Goal: Check status: Check status

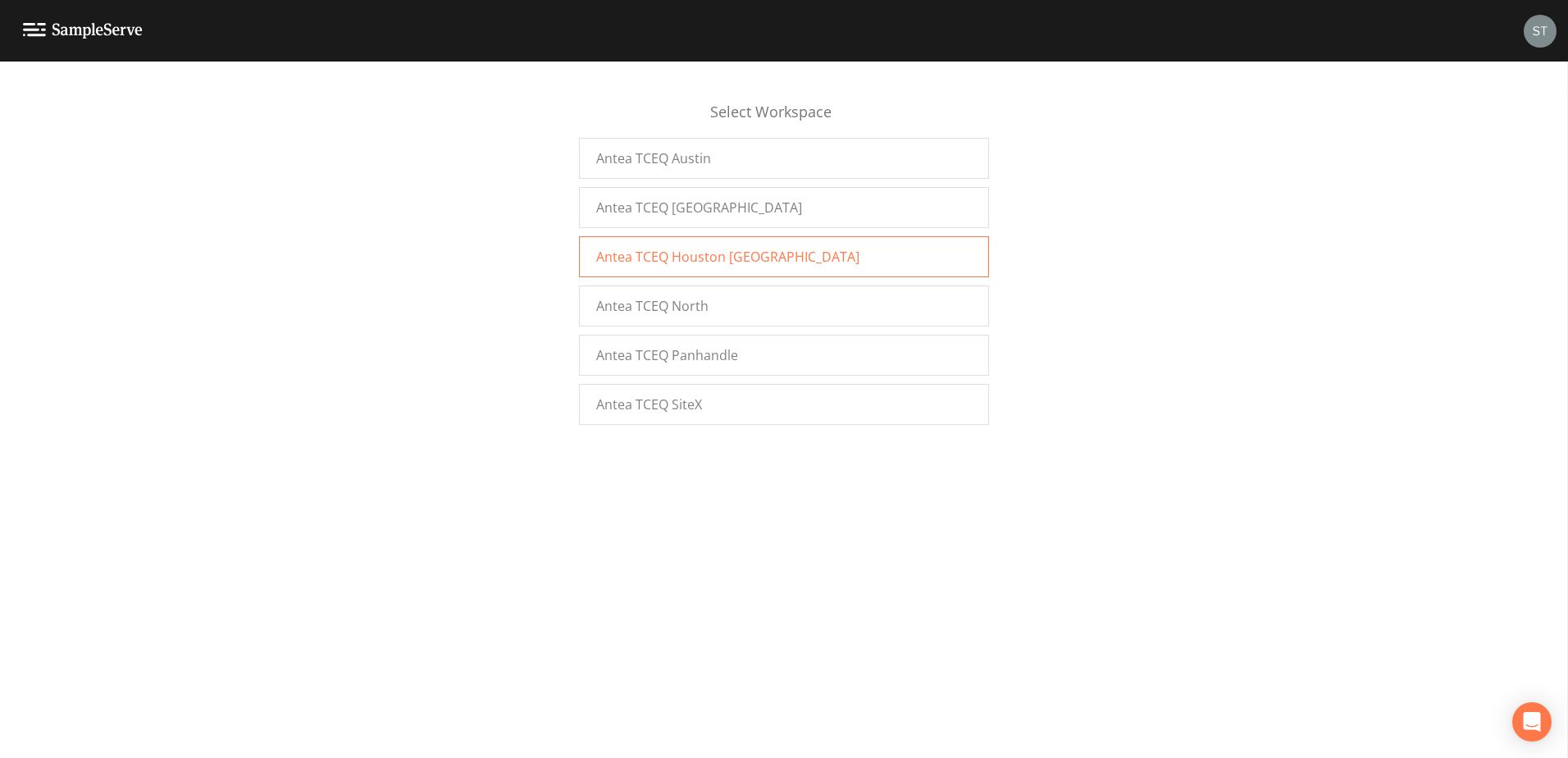
click at [661, 248] on span "Antea TCEQ Houston [GEOGRAPHIC_DATA]" at bounding box center [728, 256] width 263 height 19
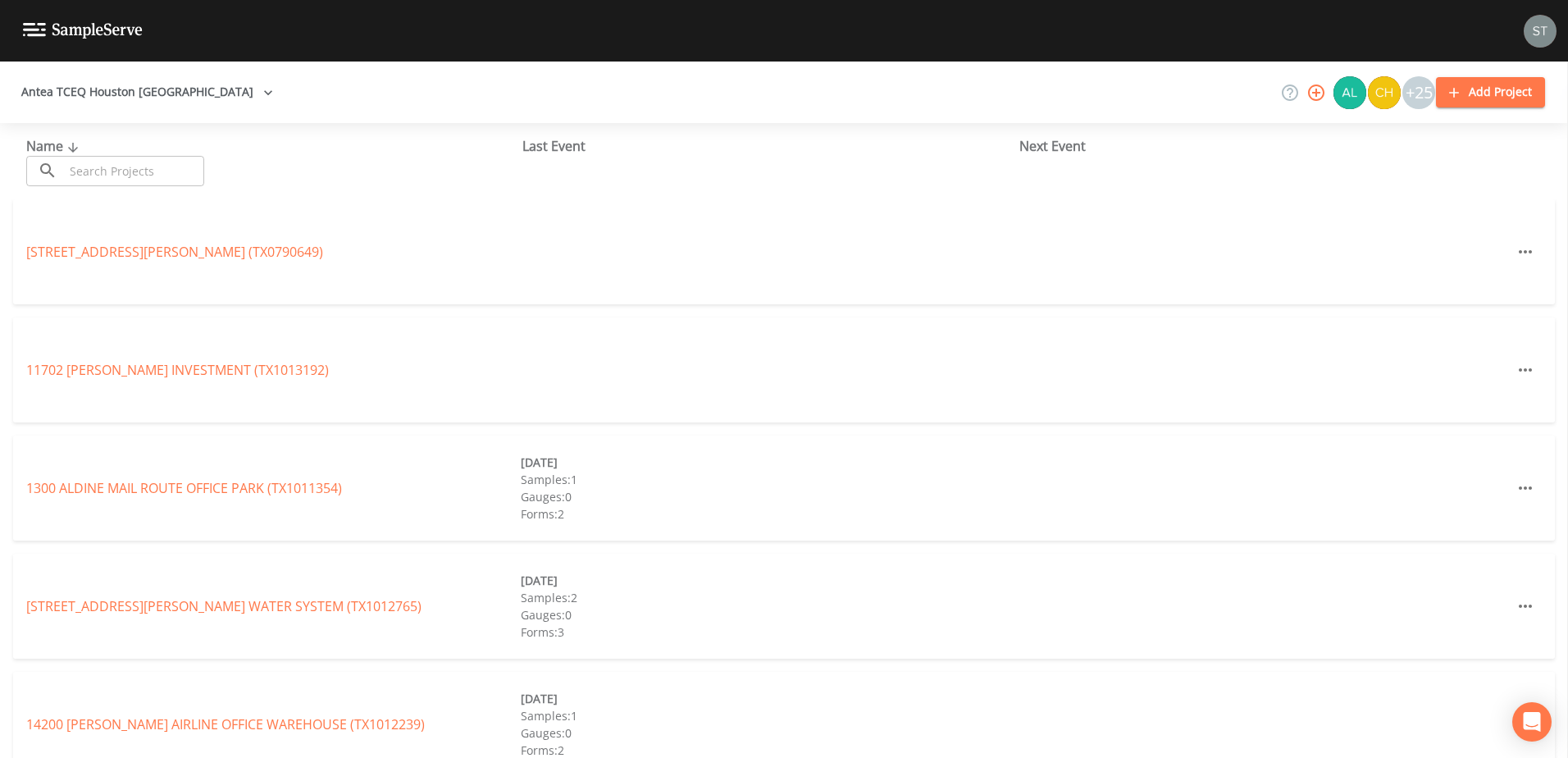
click at [195, 91] on button "Antea TCEQ Houston [GEOGRAPHIC_DATA]" at bounding box center [147, 92] width 265 height 31
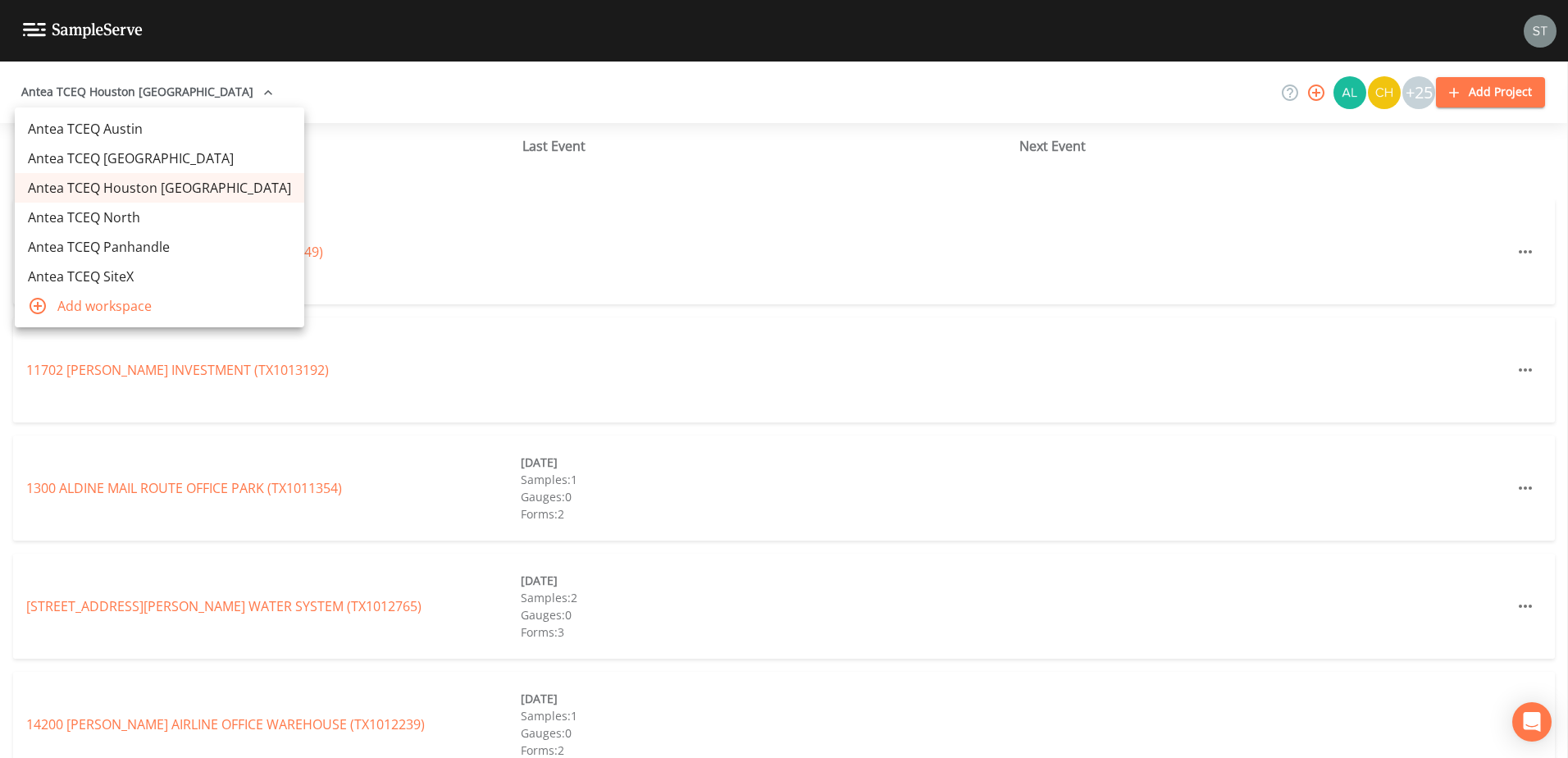
click at [487, 215] on div at bounding box center [784, 379] width 1568 height 758
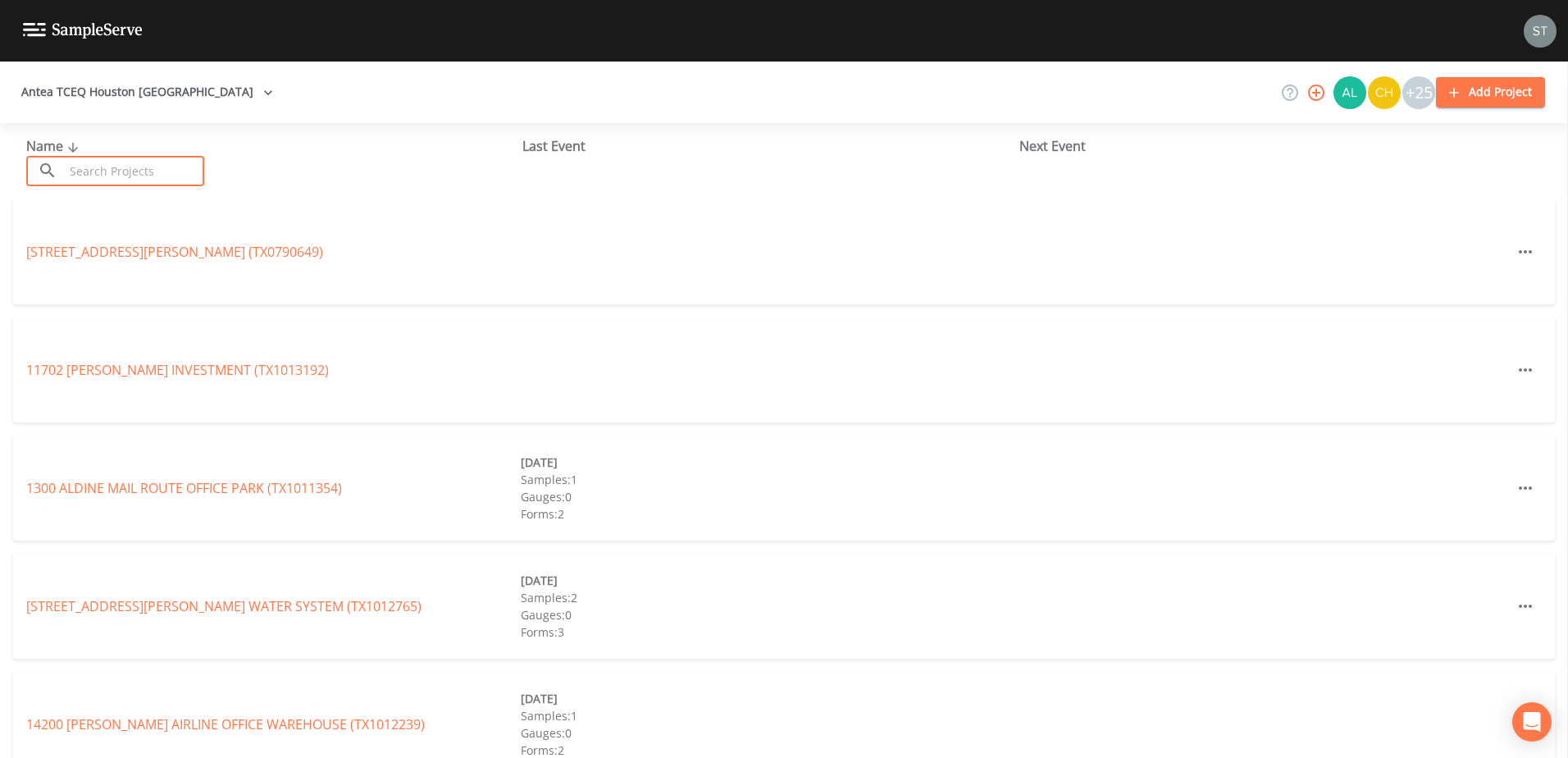
click at [139, 175] on input "text" at bounding box center [133, 171] width 140 height 31
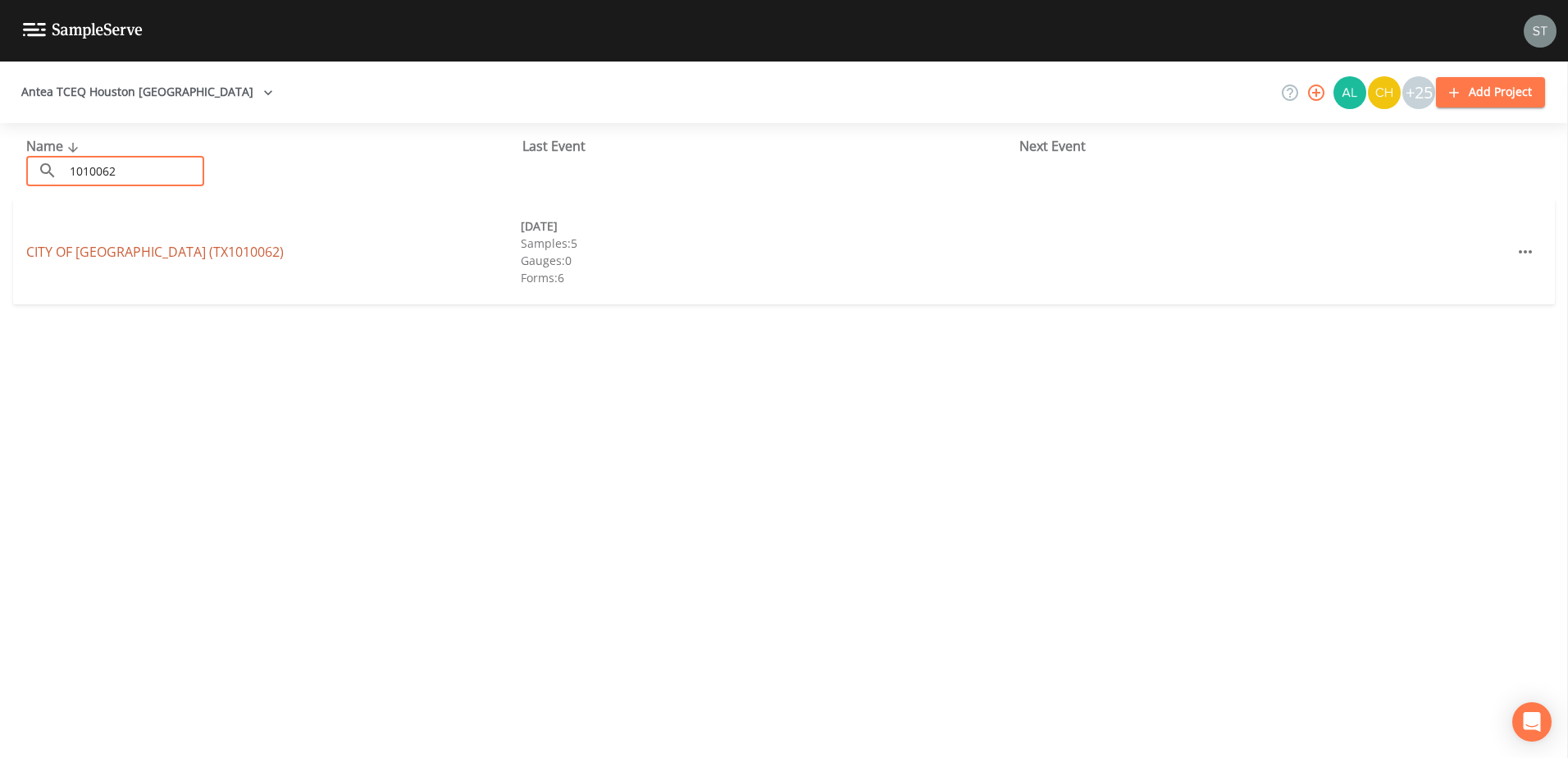
type input "1010062"
click at [138, 253] on link "CITY OF SEABROOK (TX1010062)" at bounding box center [155, 251] width 258 height 18
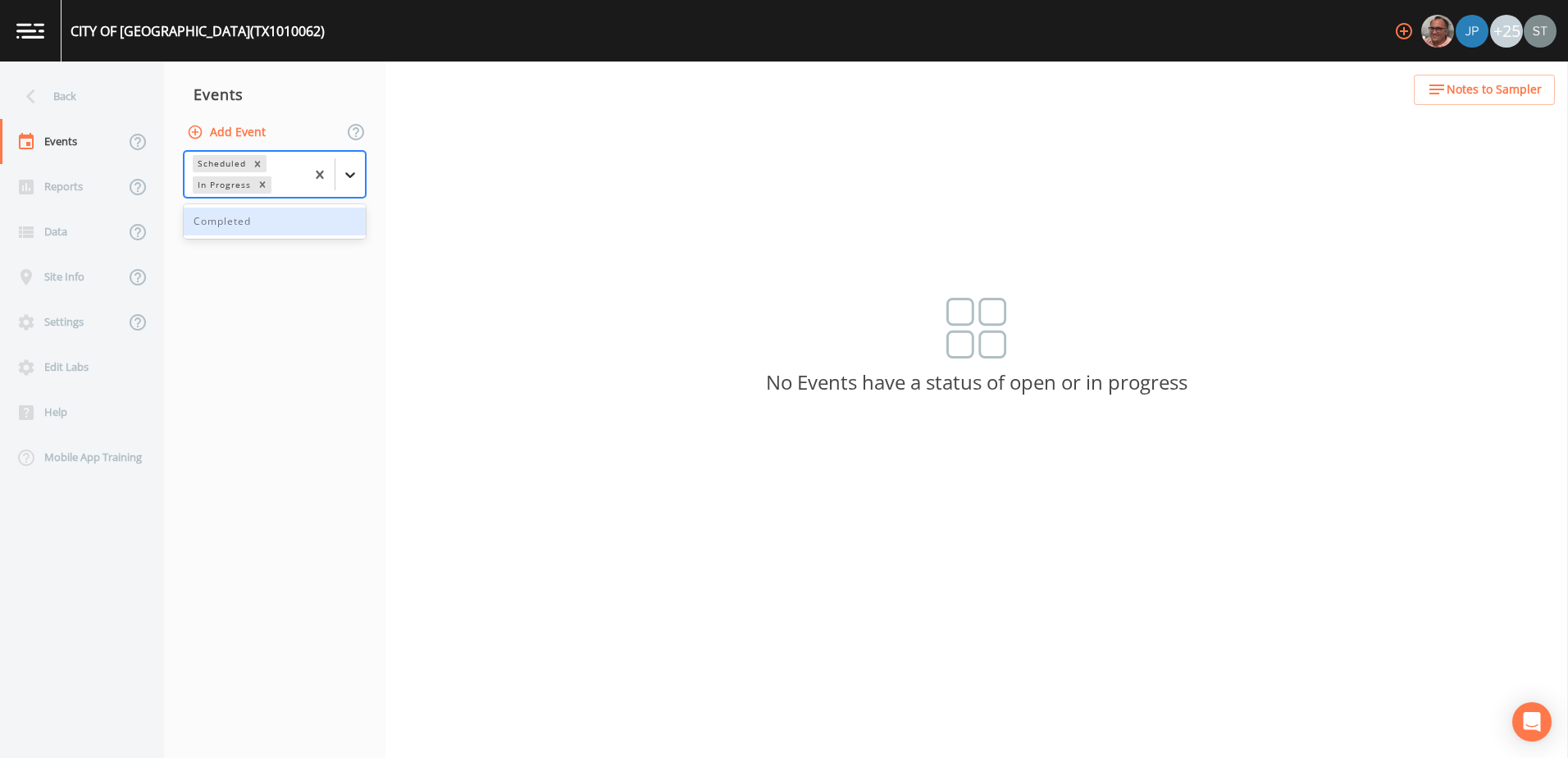
click at [347, 180] on icon at bounding box center [350, 175] width 17 height 17
click at [304, 225] on div "Completed" at bounding box center [274, 221] width 183 height 28
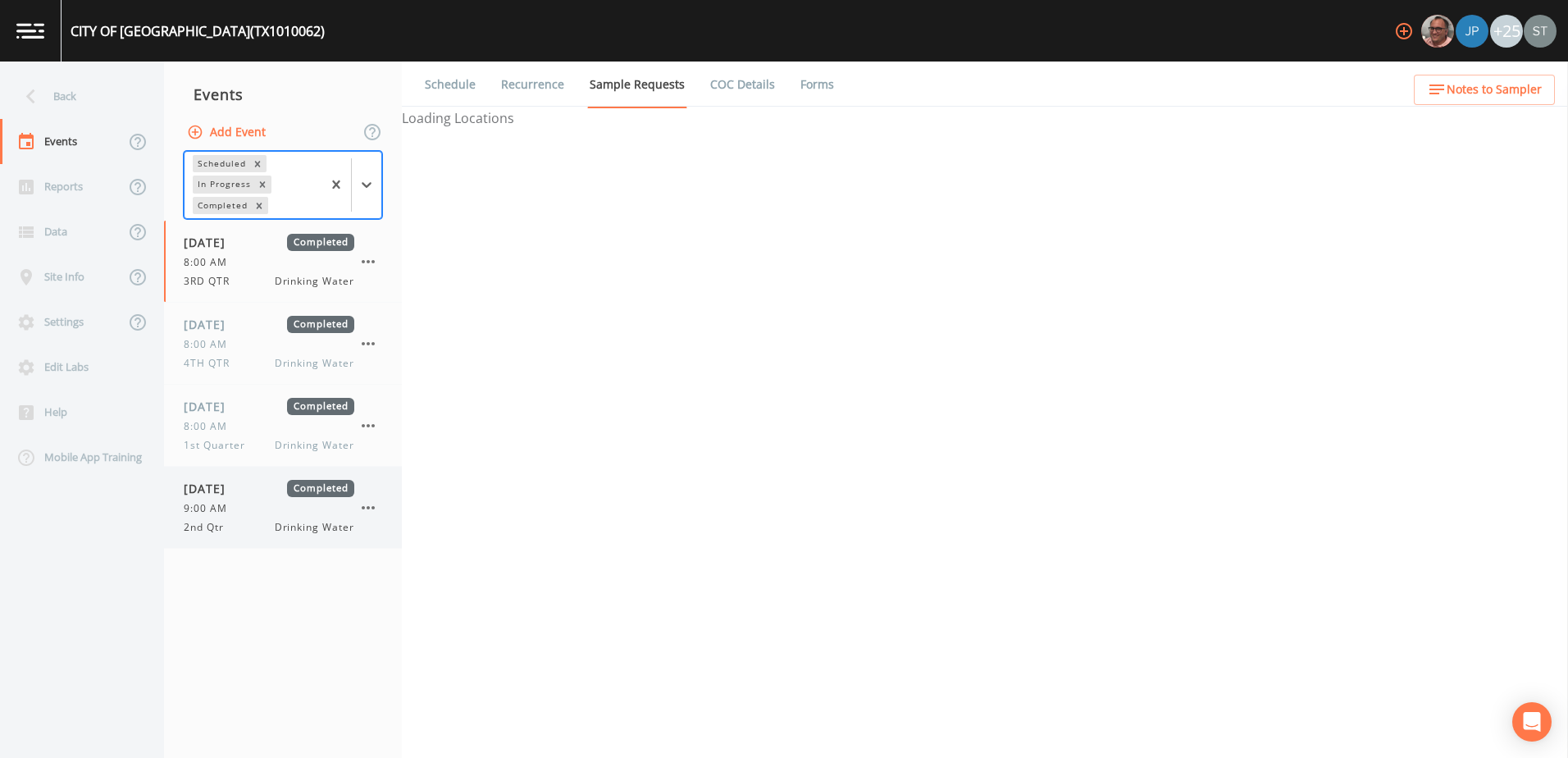
click at [234, 504] on span "9:00 AM" at bounding box center [210, 509] width 54 height 15
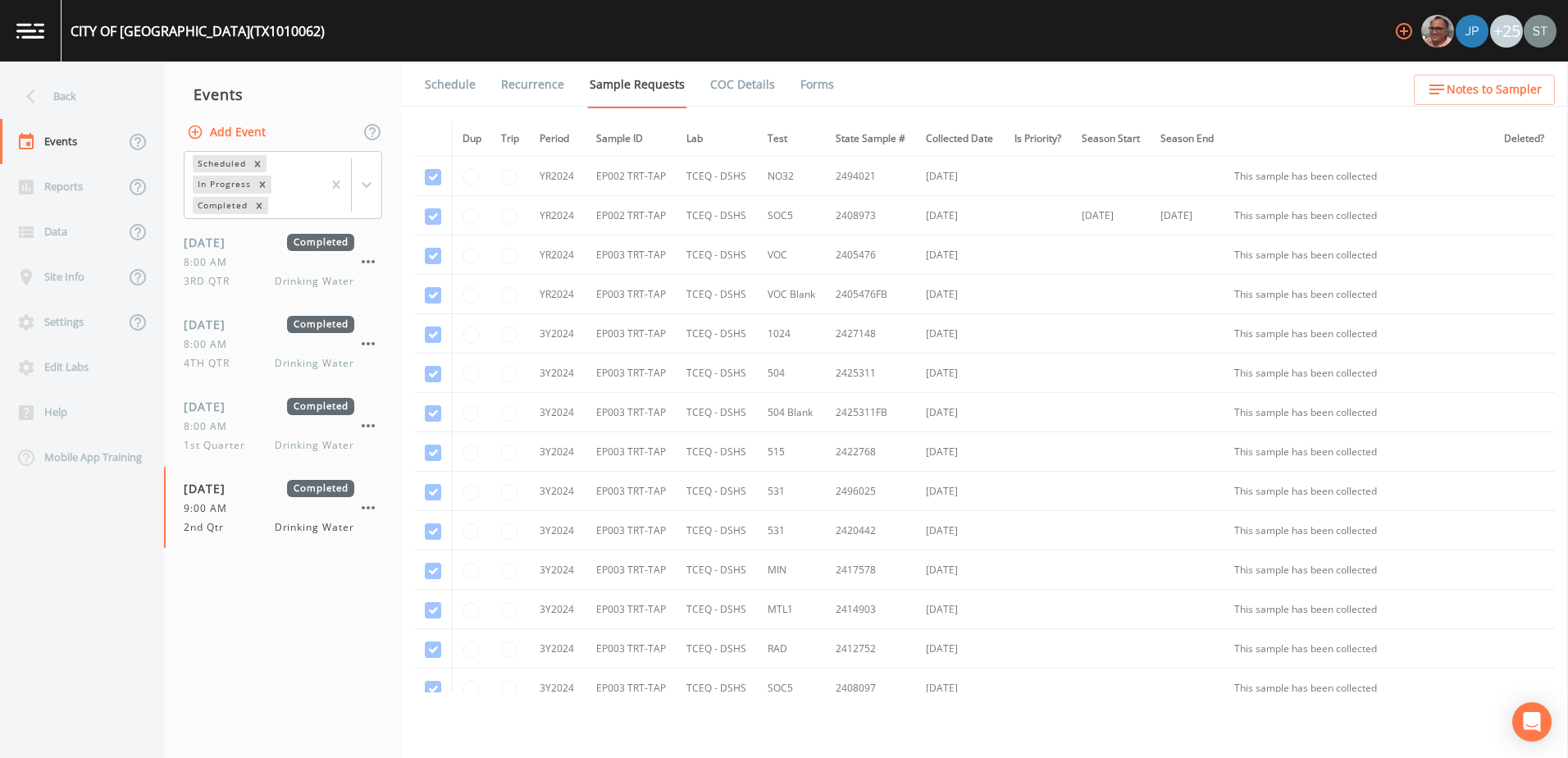
click at [798, 87] on link "Forms" at bounding box center [817, 84] width 39 height 46
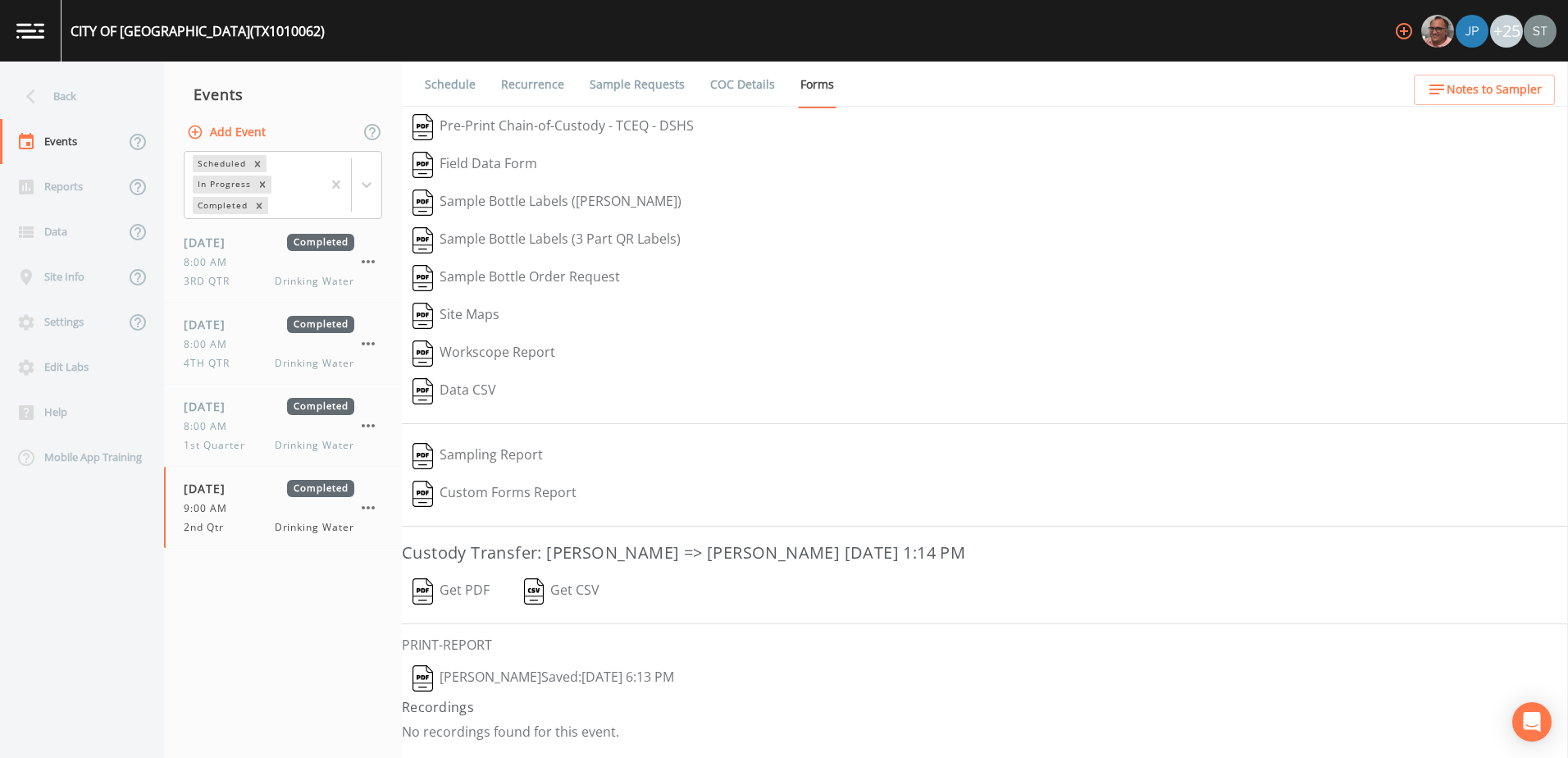
click at [530, 676] on button "Deon brooks  Saved: June 17, 2025 6:13 PM" at bounding box center [543, 678] width 283 height 38
